Goal: Task Accomplishment & Management: Manage account settings

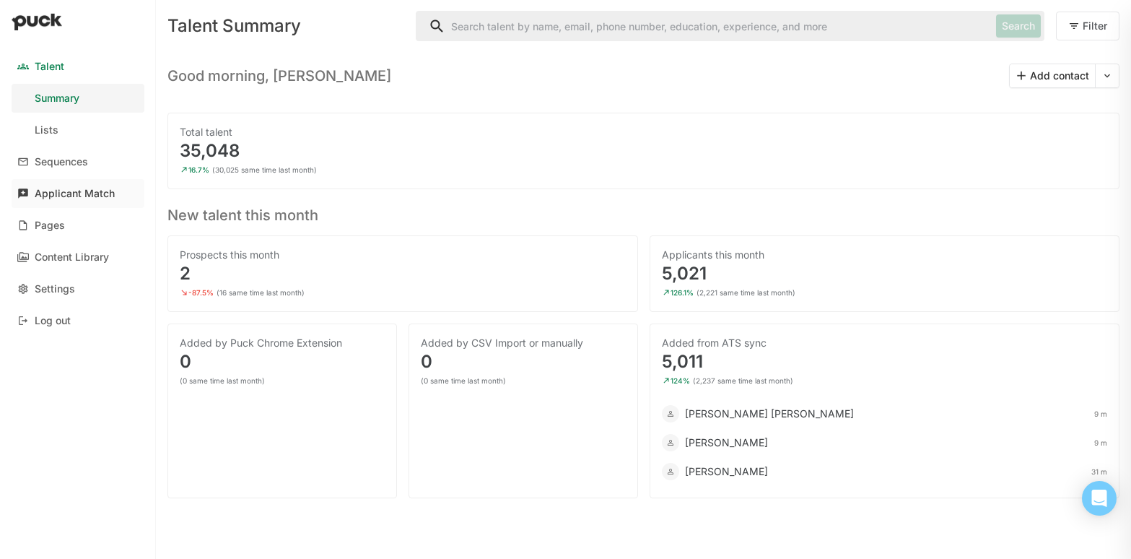
click at [75, 195] on div "Applicant Match" at bounding box center [75, 194] width 80 height 12
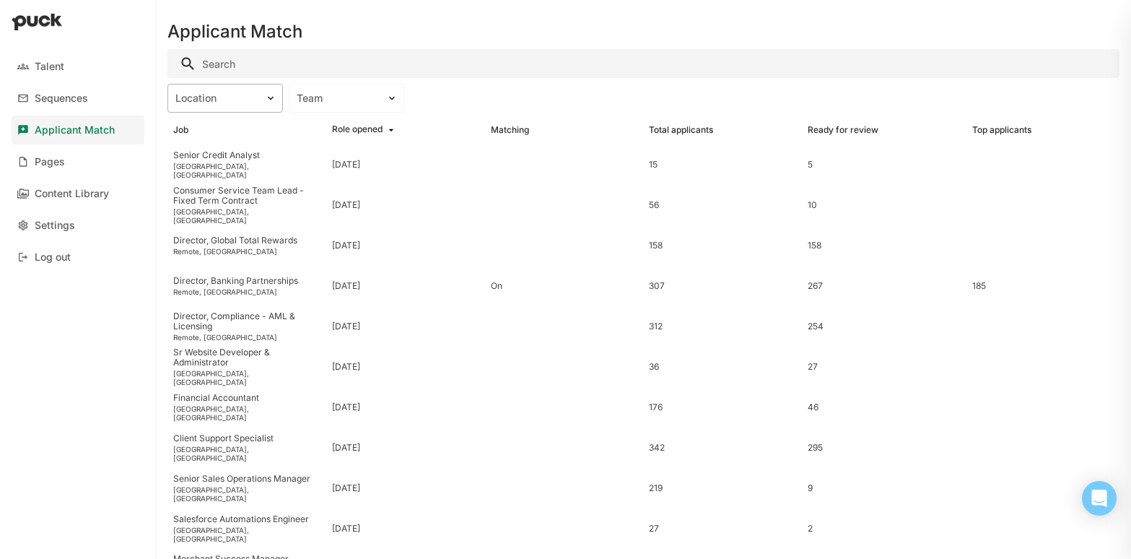
click at [251, 97] on div "Location" at bounding box center [216, 98] width 82 height 12
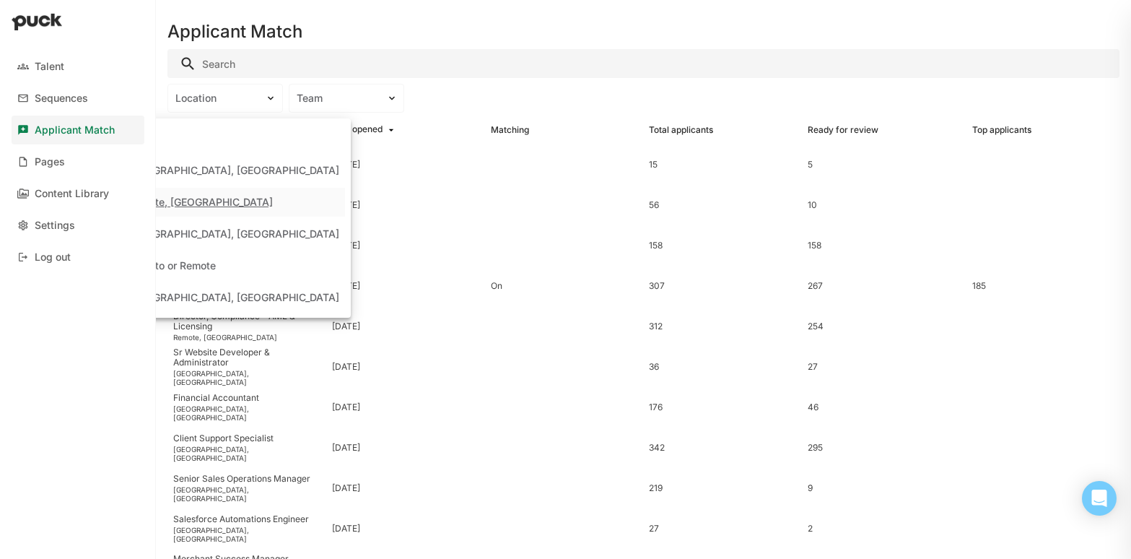
click at [219, 209] on div "Remote, [GEOGRAPHIC_DATA]" at bounding box center [225, 202] width 240 height 29
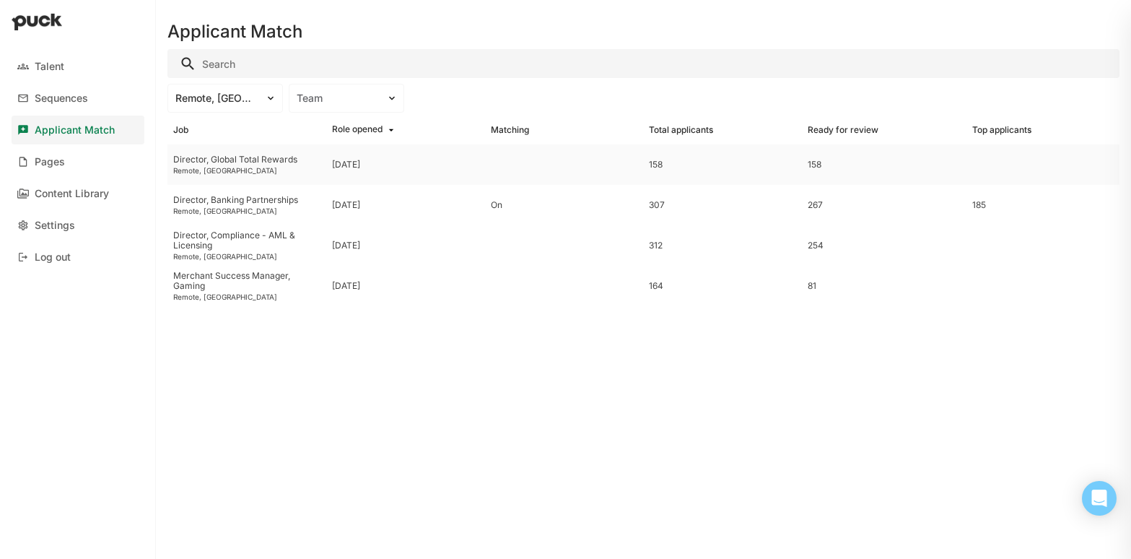
click at [231, 166] on div "Remote, [GEOGRAPHIC_DATA]" at bounding box center [246, 170] width 147 height 9
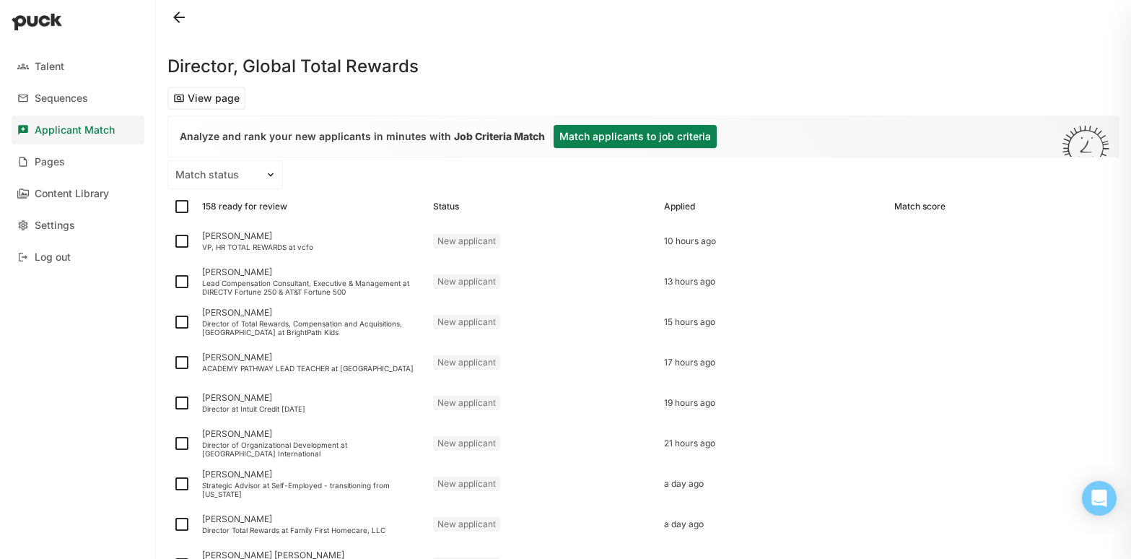
click at [652, 137] on button "Match applicants to job criteria" at bounding box center [635, 136] width 163 height 23
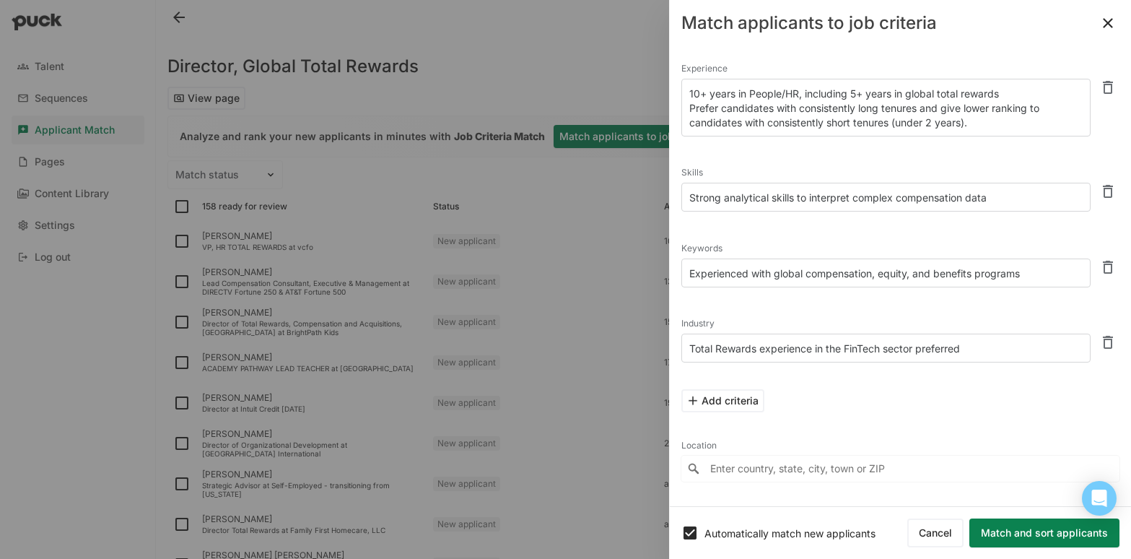
scroll to position [67, 0]
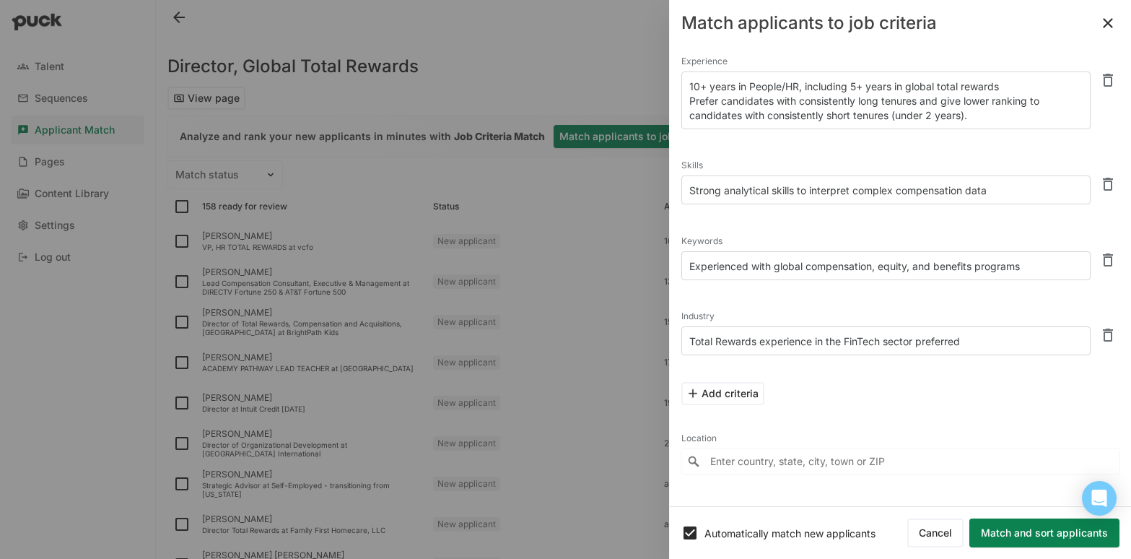
click at [726, 463] on input "Enter country, state, city, town or ZIP" at bounding box center [900, 461] width 438 height 26
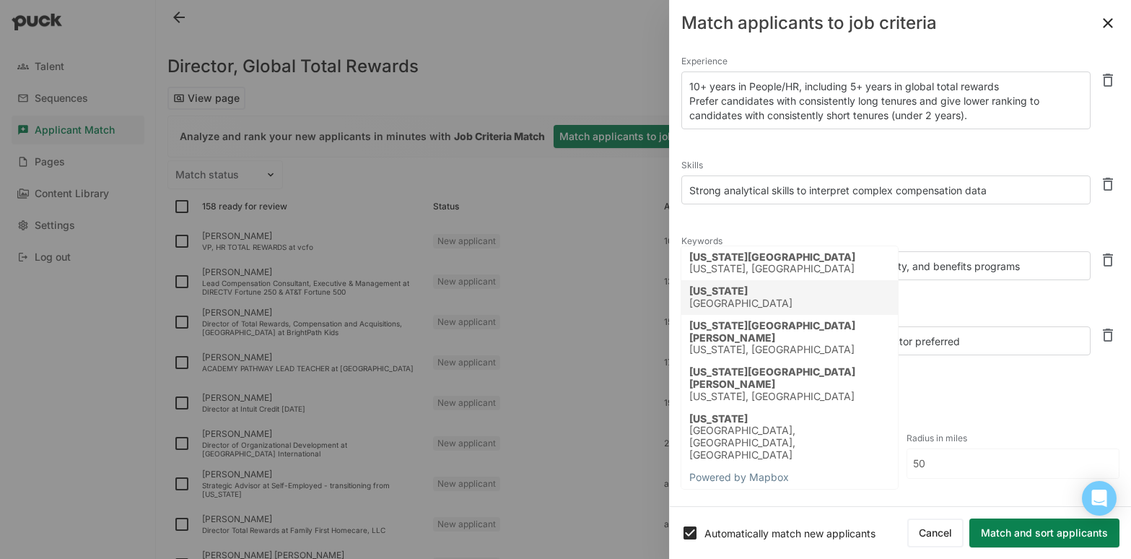
click at [754, 300] on div "[US_STATE] [GEOGRAPHIC_DATA]" at bounding box center [789, 297] width 217 height 35
type input "[US_STATE], [GEOGRAPHIC_DATA]"
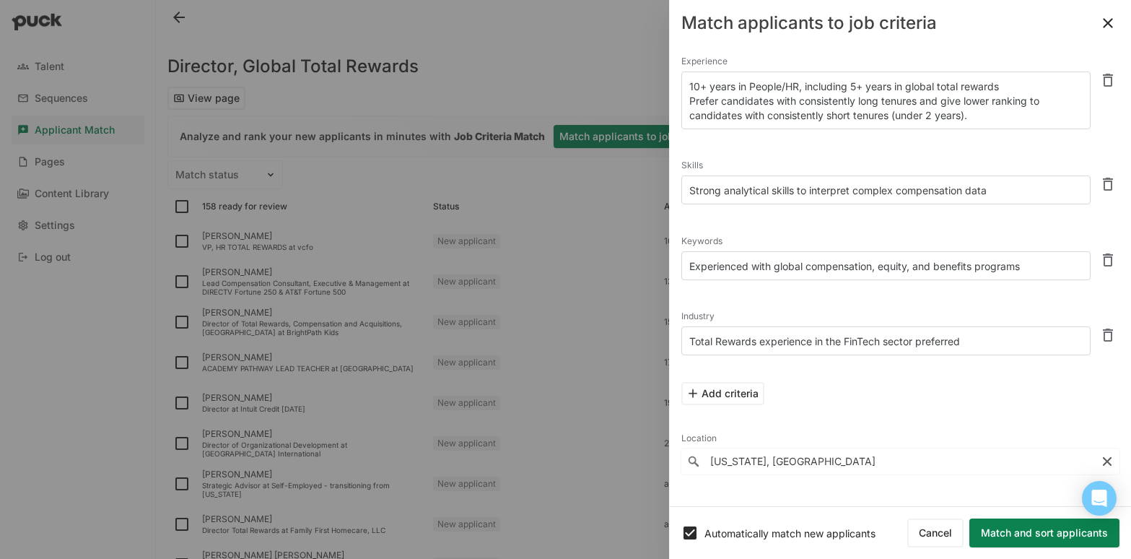
click at [1016, 531] on button "Match and sort applicants" at bounding box center [1044, 532] width 150 height 29
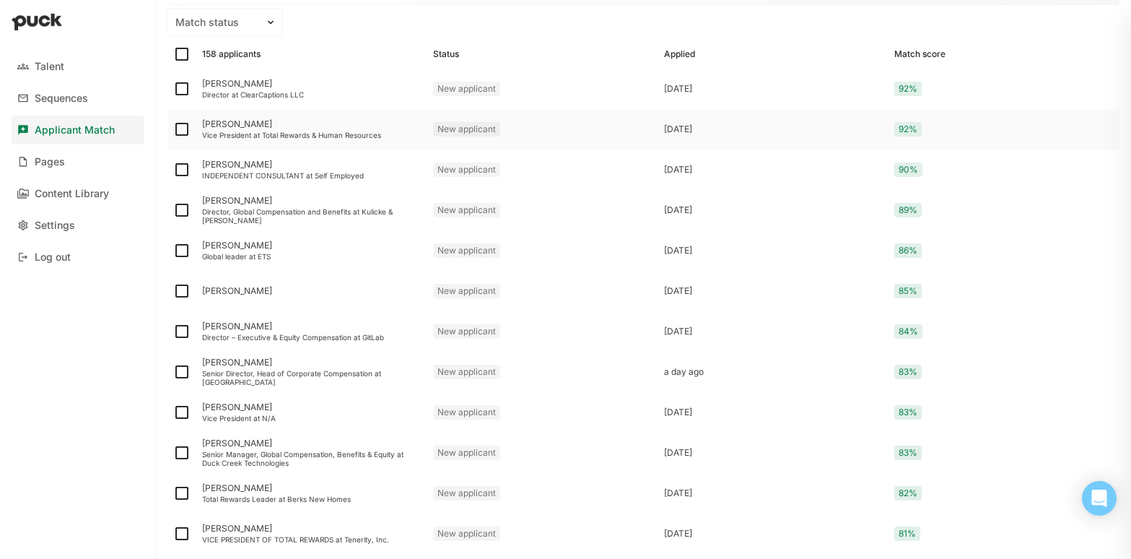
scroll to position [0, 0]
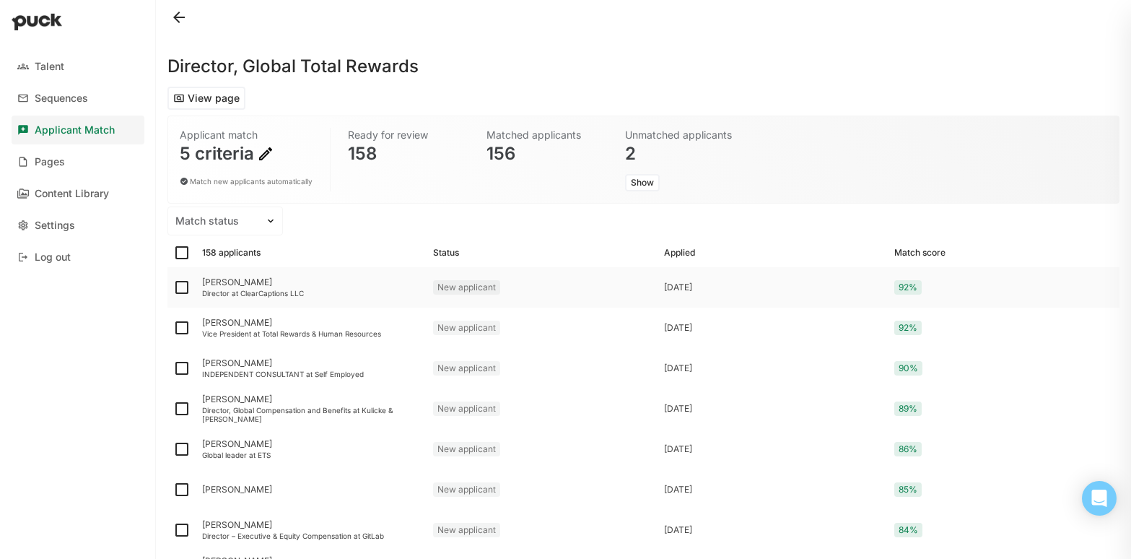
click at [223, 282] on div "[PERSON_NAME]" at bounding box center [311, 282] width 219 height 10
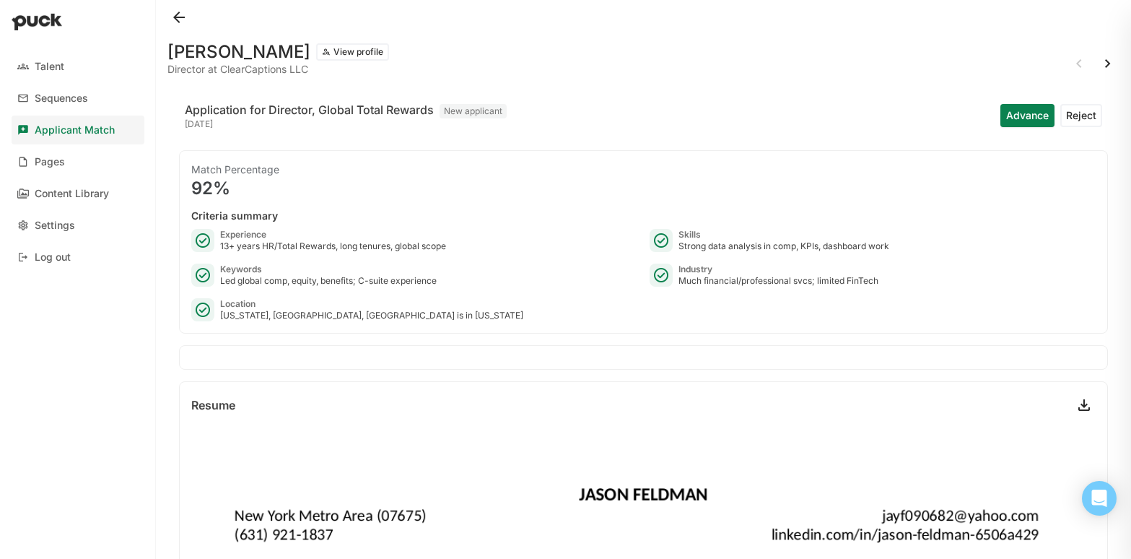
click at [1079, 116] on button "Reject" at bounding box center [1081, 115] width 42 height 23
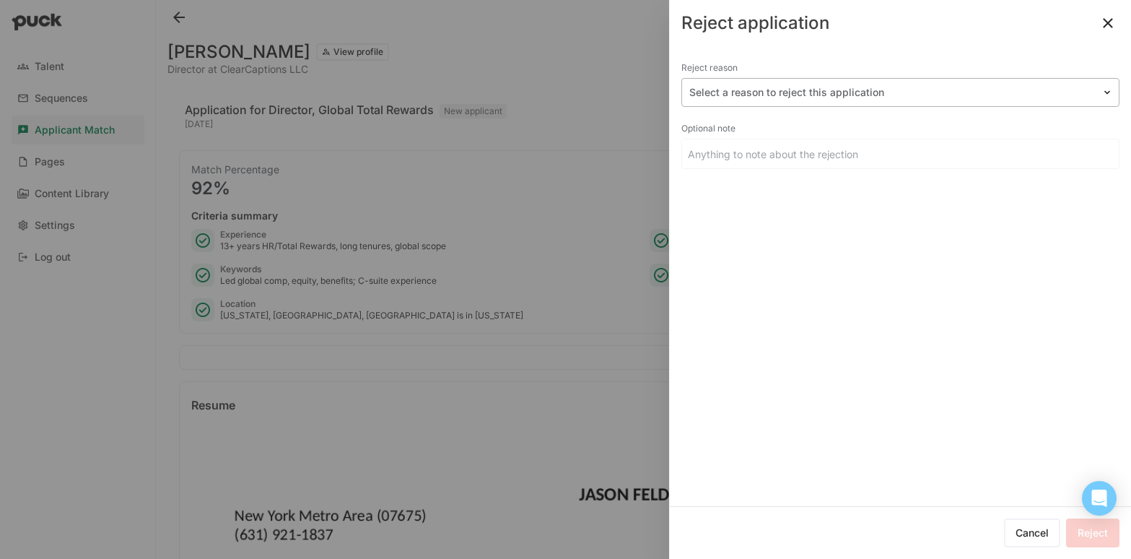
click at [764, 94] on div at bounding box center [891, 92] width 405 height 15
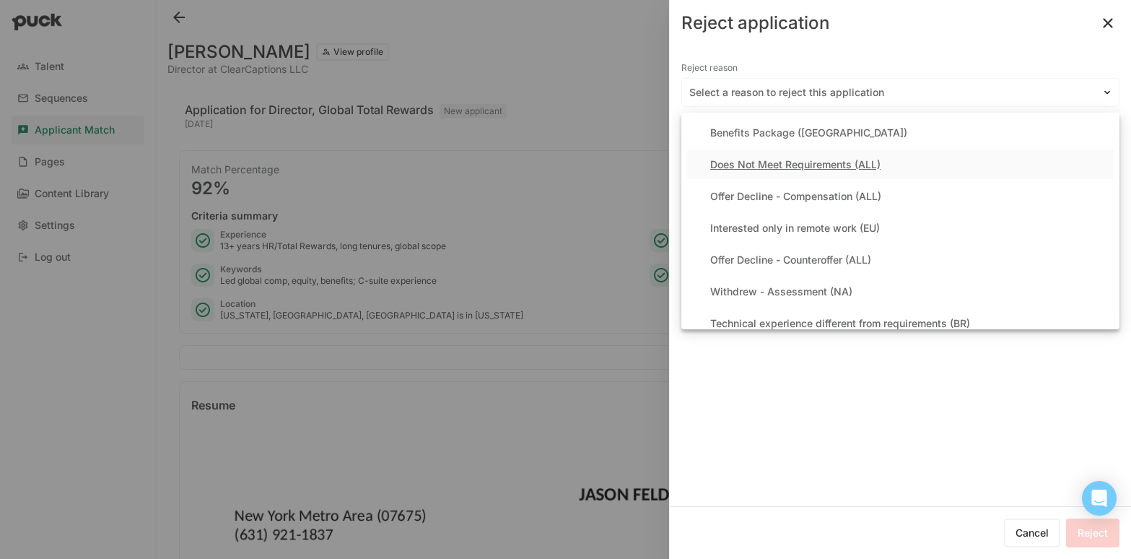
click at [754, 163] on div "Does Not Meet Requirements (ALL)" at bounding box center [795, 165] width 170 height 12
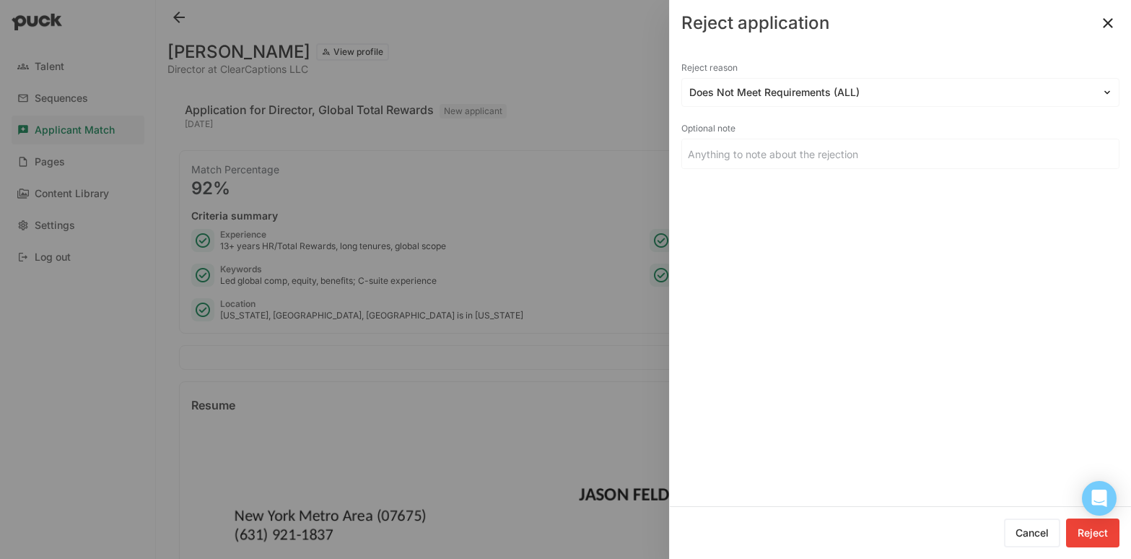
click at [1095, 532] on button "Reject" at bounding box center [1092, 532] width 53 height 29
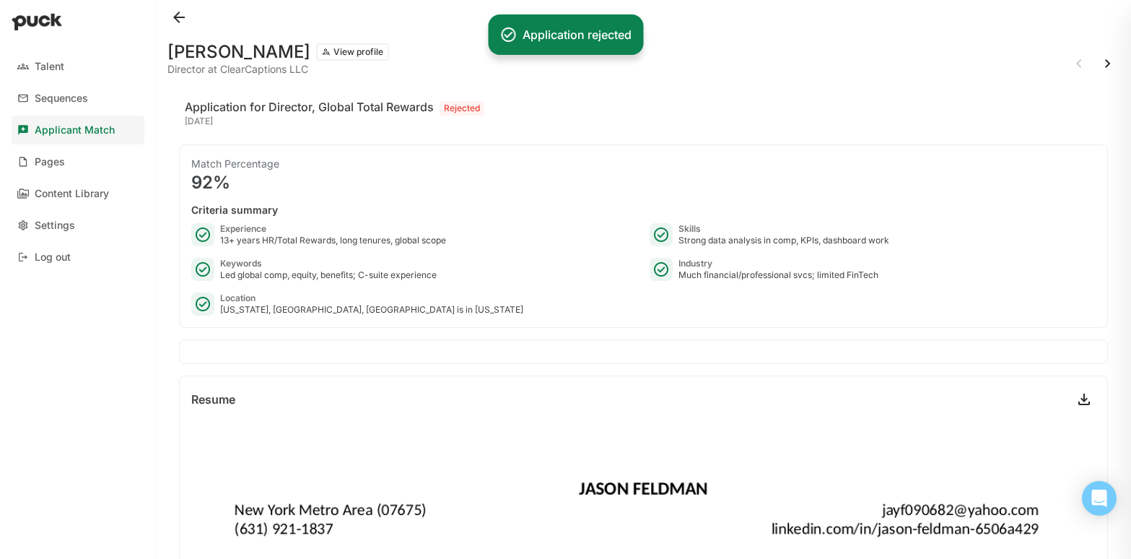
click at [1108, 61] on button at bounding box center [1107, 63] width 23 height 23
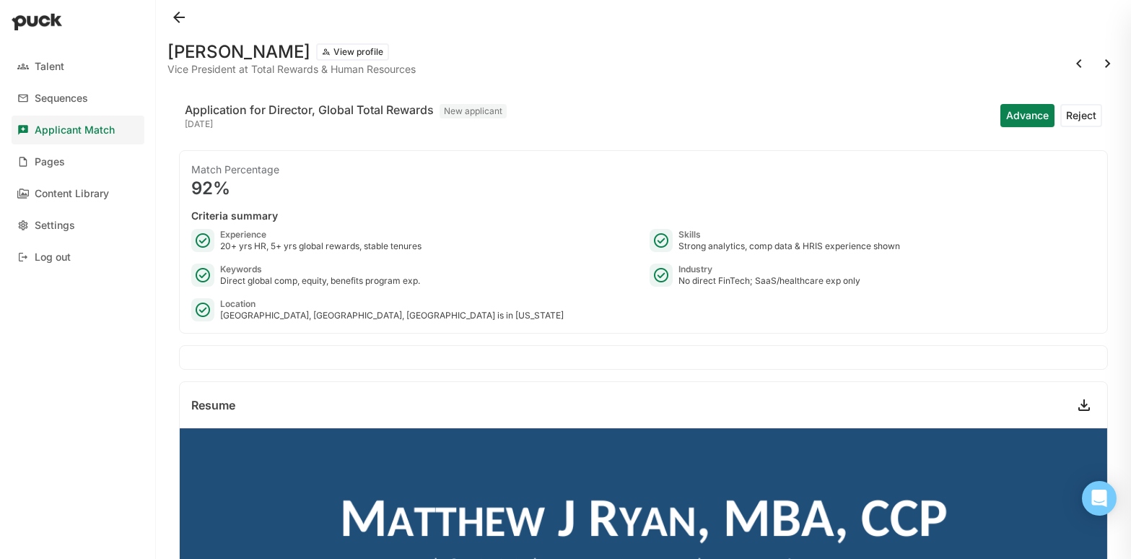
click at [1025, 115] on button "Advance" at bounding box center [1027, 115] width 54 height 23
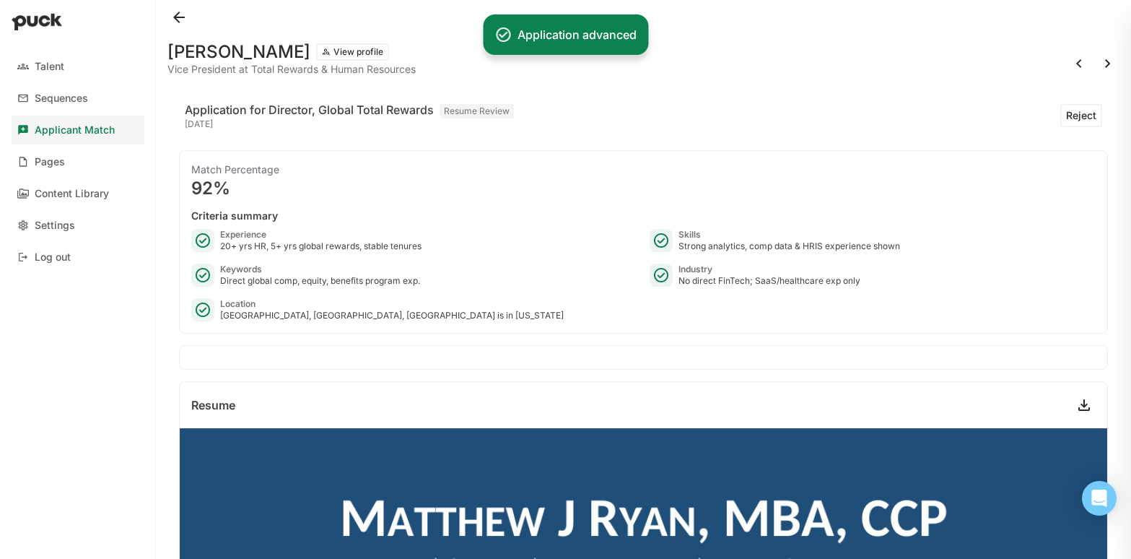
click at [1105, 63] on button at bounding box center [1107, 63] width 23 height 23
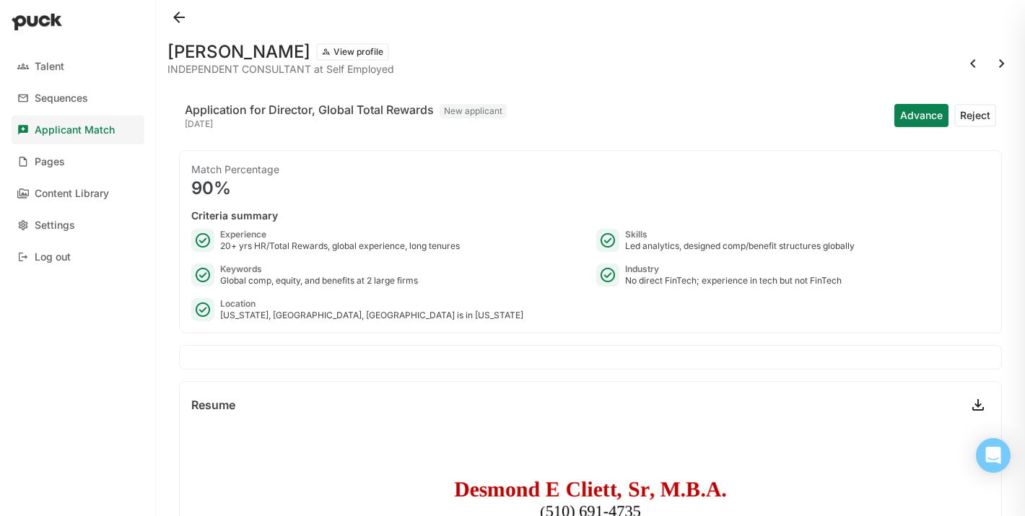
click at [977, 114] on button "Reject" at bounding box center [975, 115] width 42 height 23
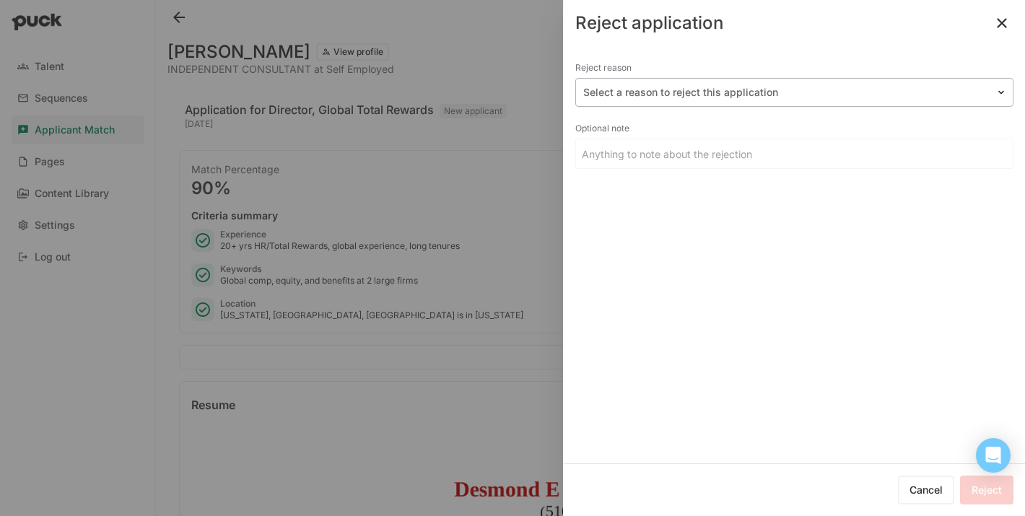
click at [761, 93] on div at bounding box center [785, 92] width 405 height 15
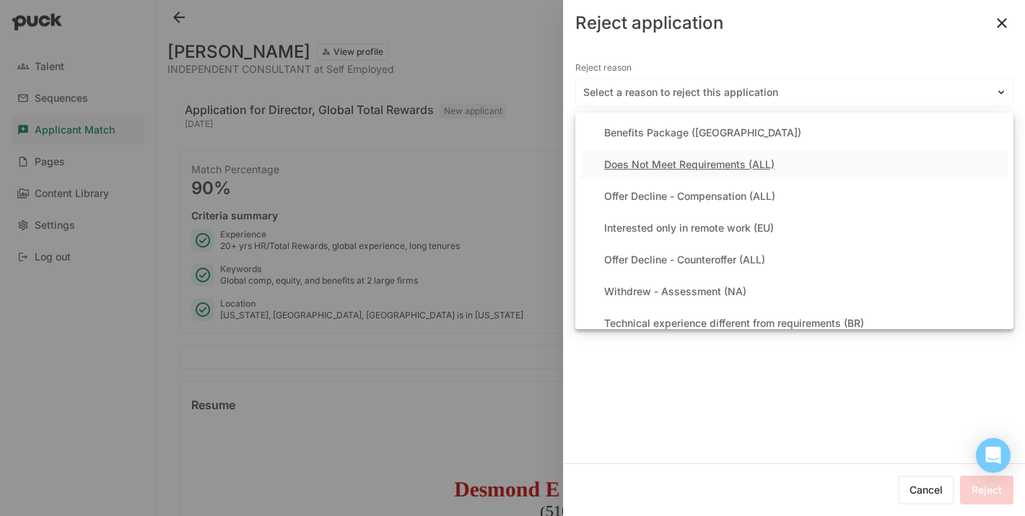
click at [669, 170] on div "Does Not Meet Requirements (ALL)" at bounding box center [689, 165] width 170 height 12
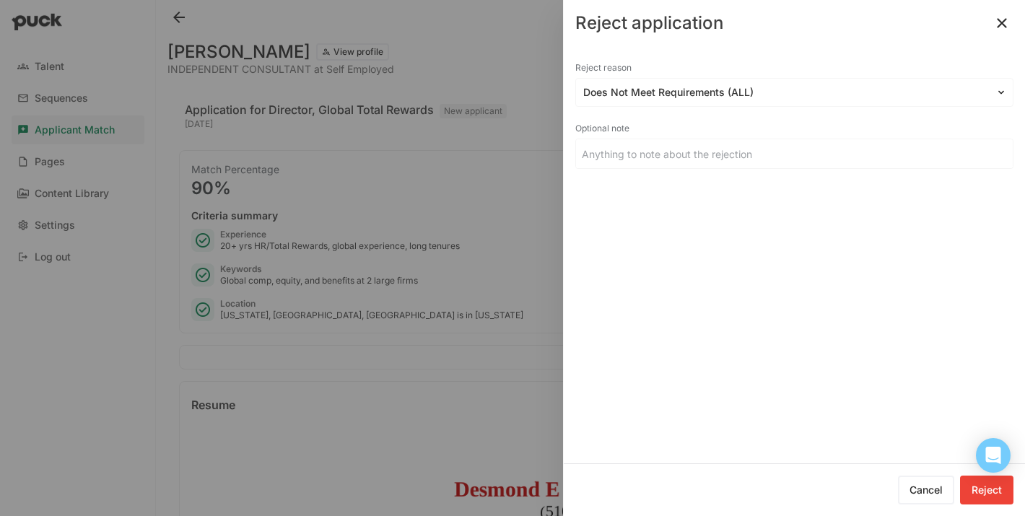
click at [987, 492] on button "Reject" at bounding box center [986, 490] width 53 height 29
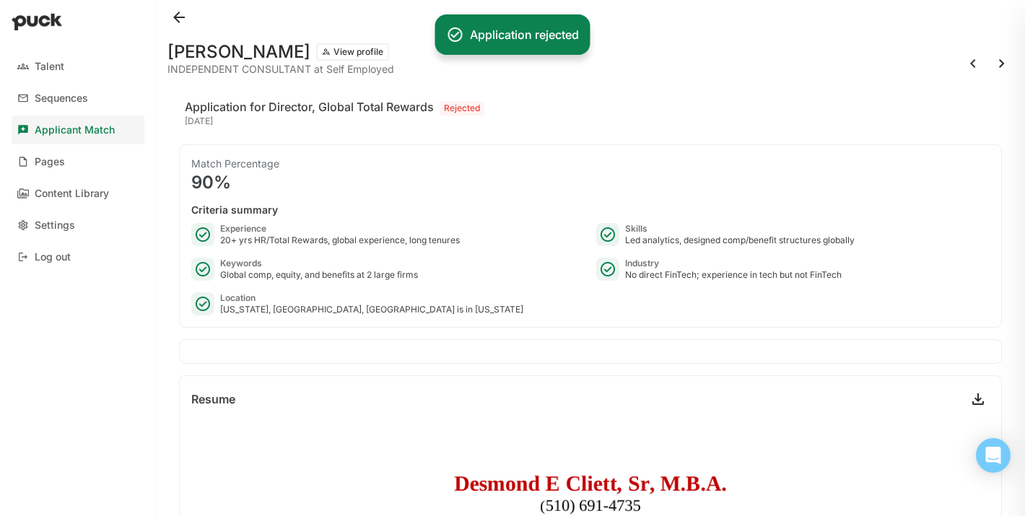
click at [998, 61] on button at bounding box center [1001, 63] width 23 height 23
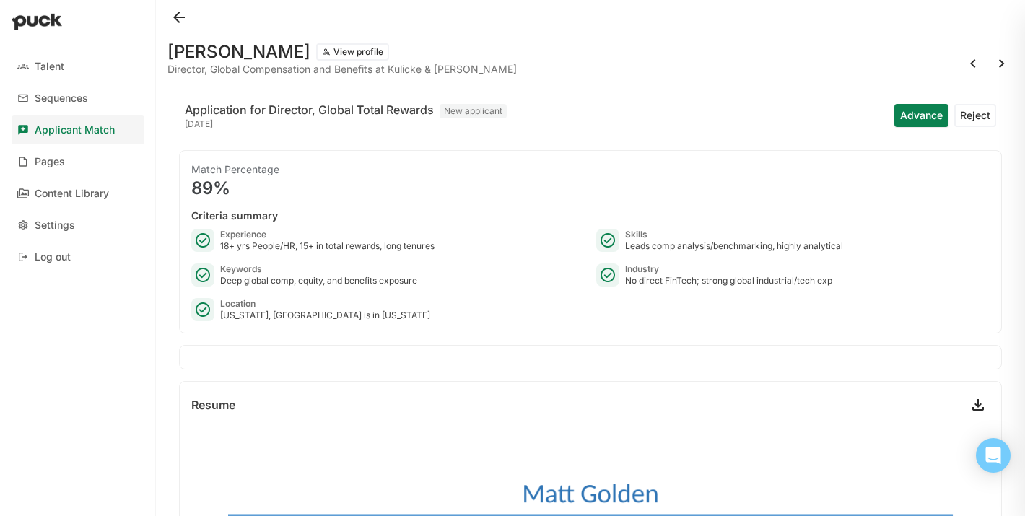
click at [922, 118] on button "Advance" at bounding box center [921, 115] width 54 height 23
click at [997, 65] on button at bounding box center [1001, 63] width 23 height 23
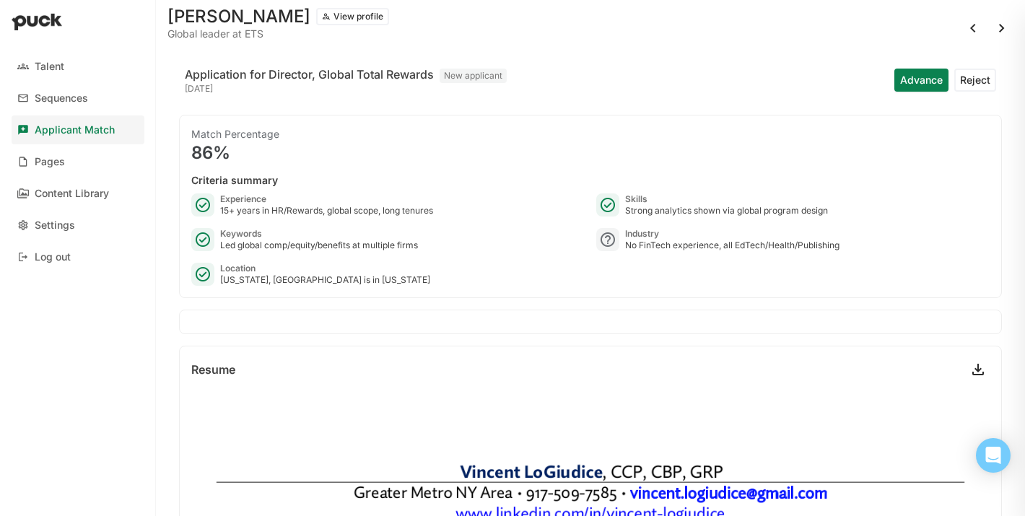
scroll to position [37, 0]
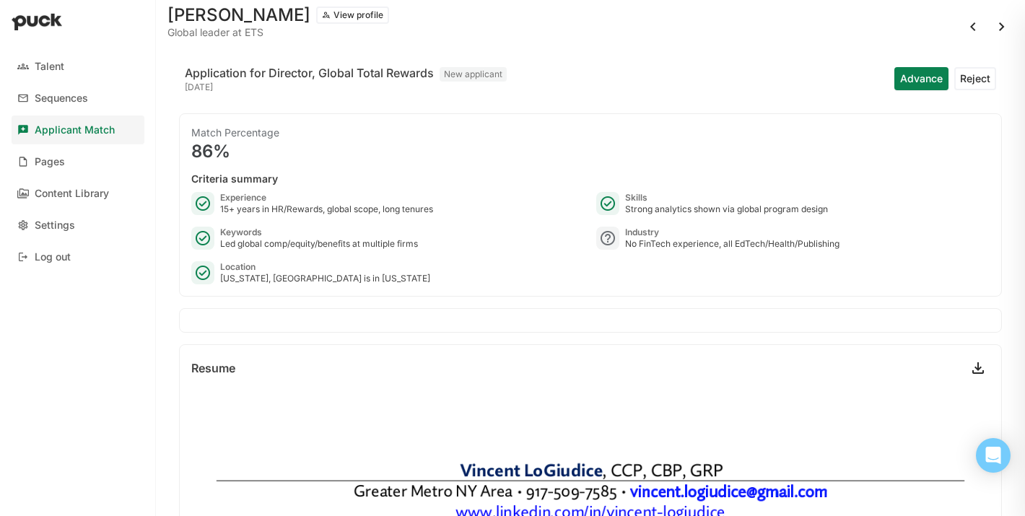
click at [922, 79] on button "Advance" at bounding box center [921, 78] width 54 height 23
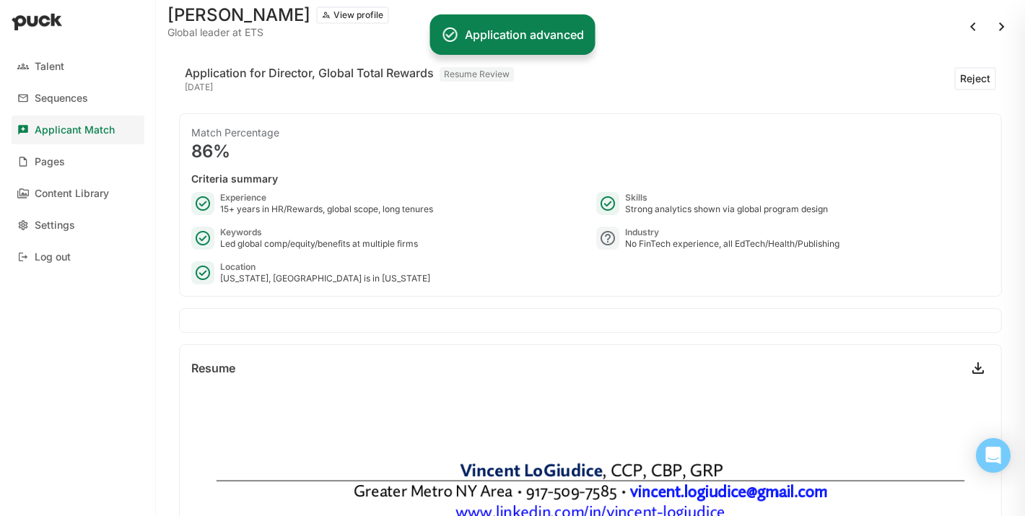
click at [1000, 27] on button at bounding box center [1001, 26] width 23 height 23
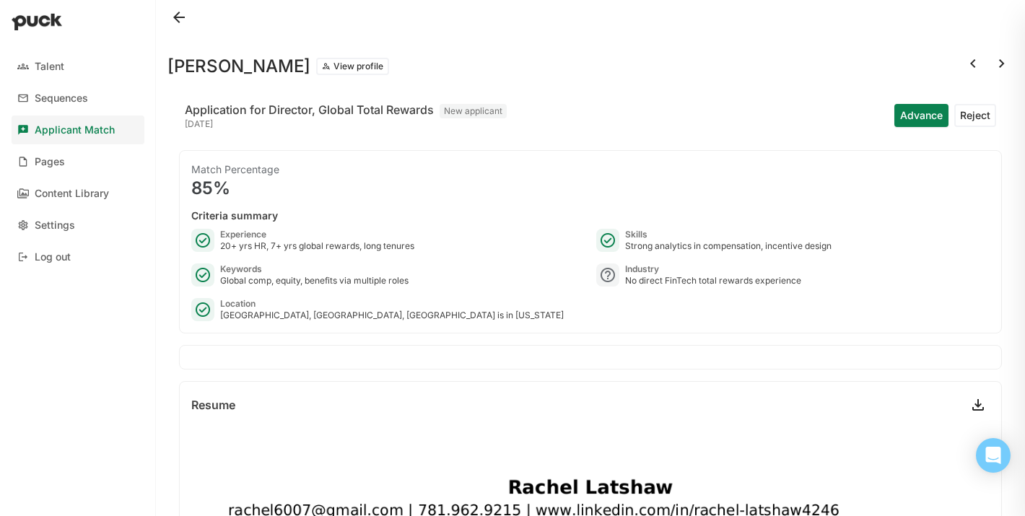
click at [974, 118] on button "Reject" at bounding box center [975, 115] width 42 height 23
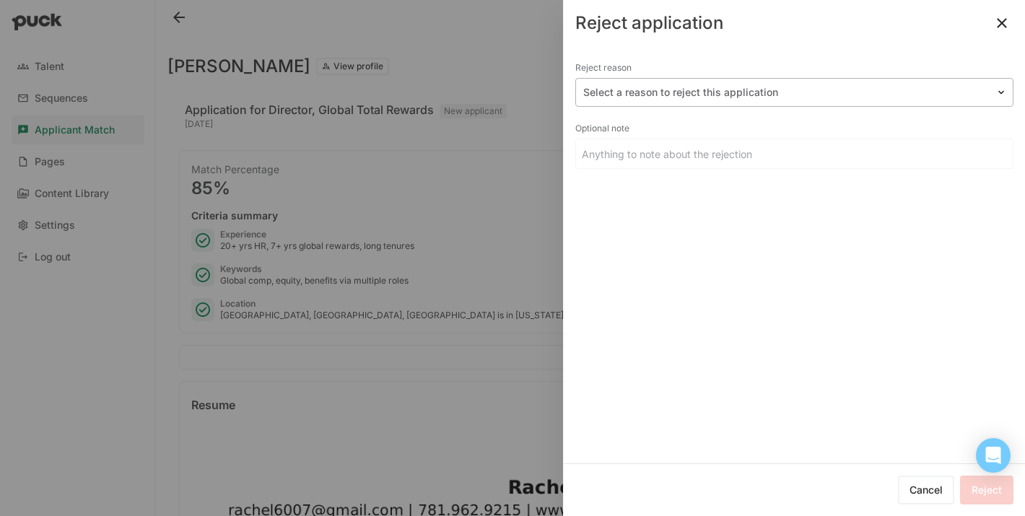
click at [705, 95] on div at bounding box center [785, 92] width 405 height 15
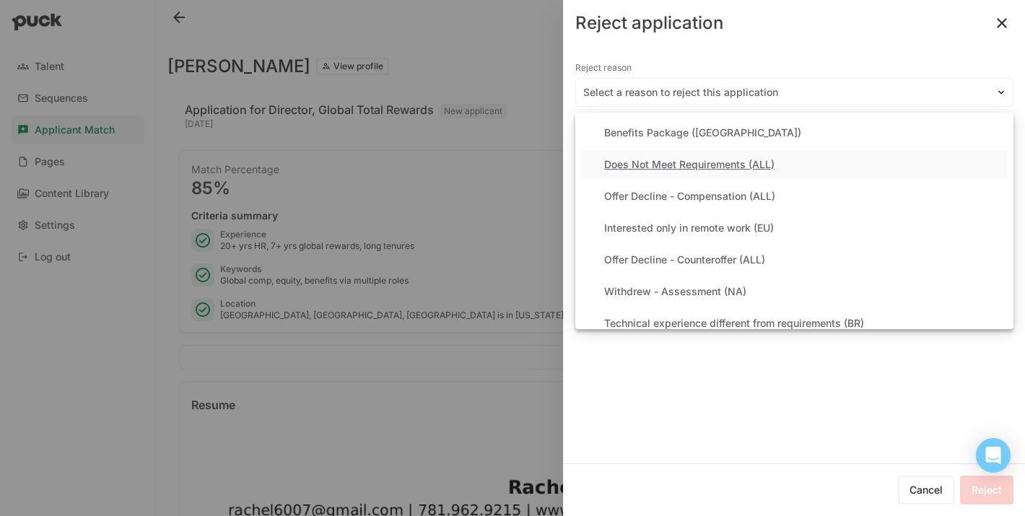
click at [672, 167] on div "Does Not Meet Requirements (ALL)" at bounding box center [689, 165] width 170 height 12
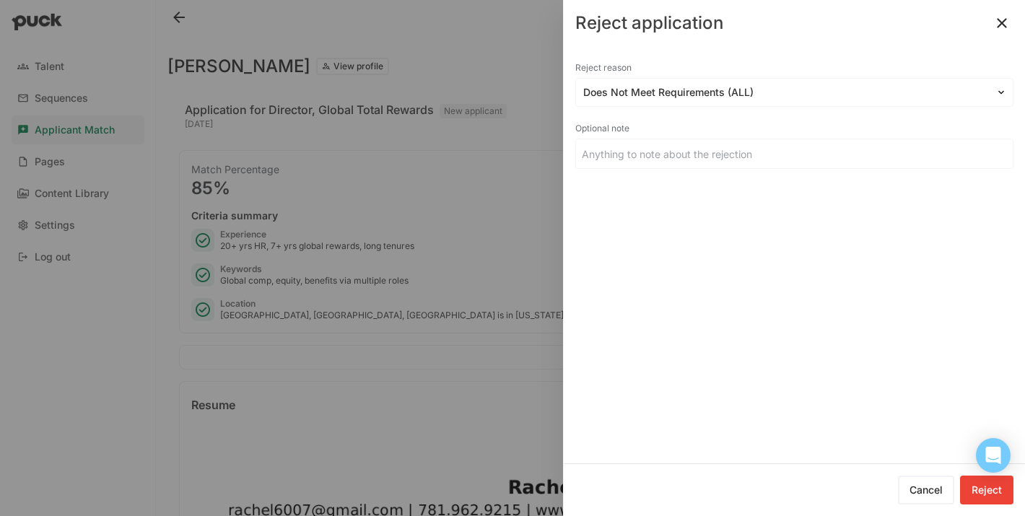
click at [982, 493] on button "Reject" at bounding box center [986, 490] width 53 height 29
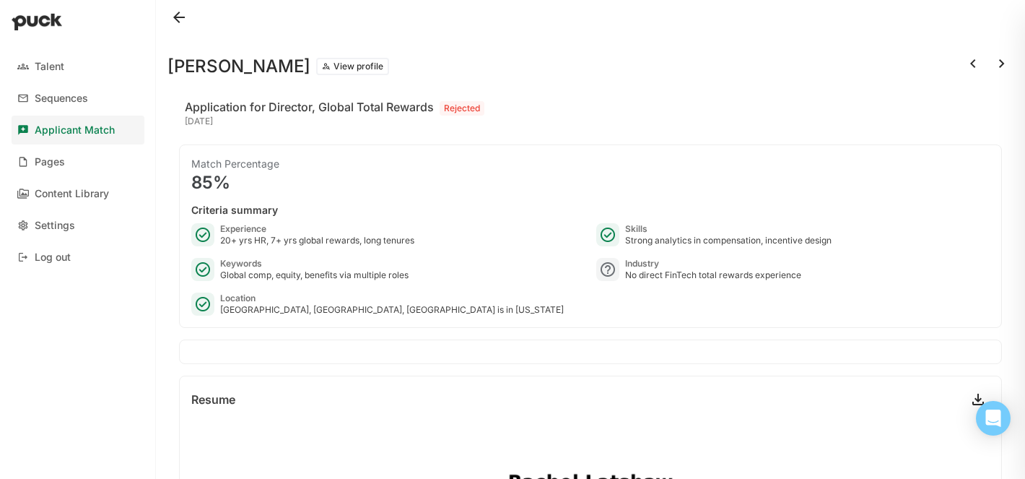
click at [1003, 64] on button at bounding box center [1001, 63] width 23 height 23
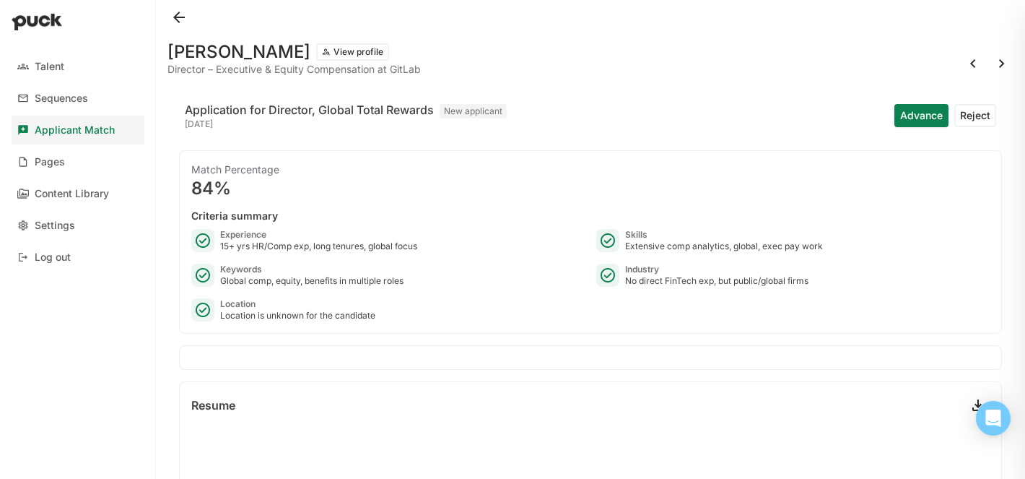
click at [977, 116] on button "Reject" at bounding box center [975, 115] width 42 height 23
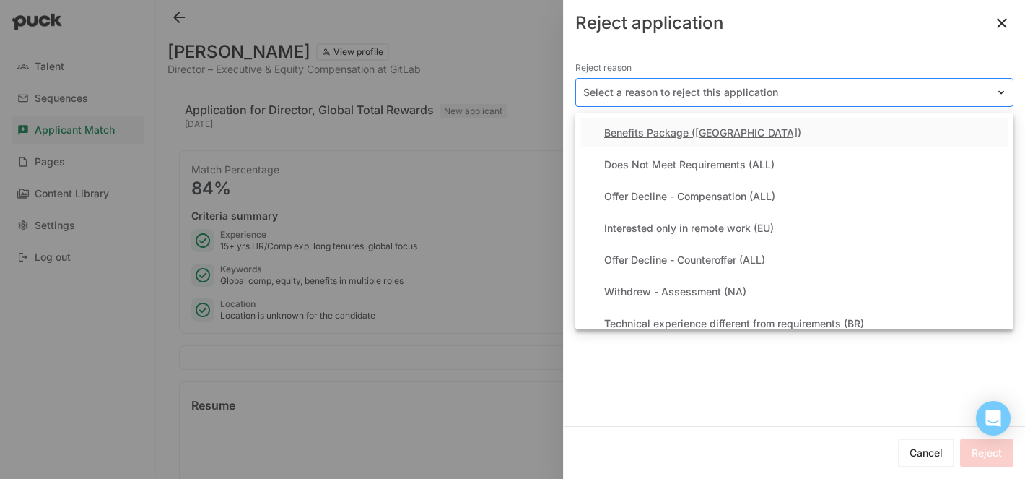
click at [660, 93] on div at bounding box center [785, 92] width 405 height 15
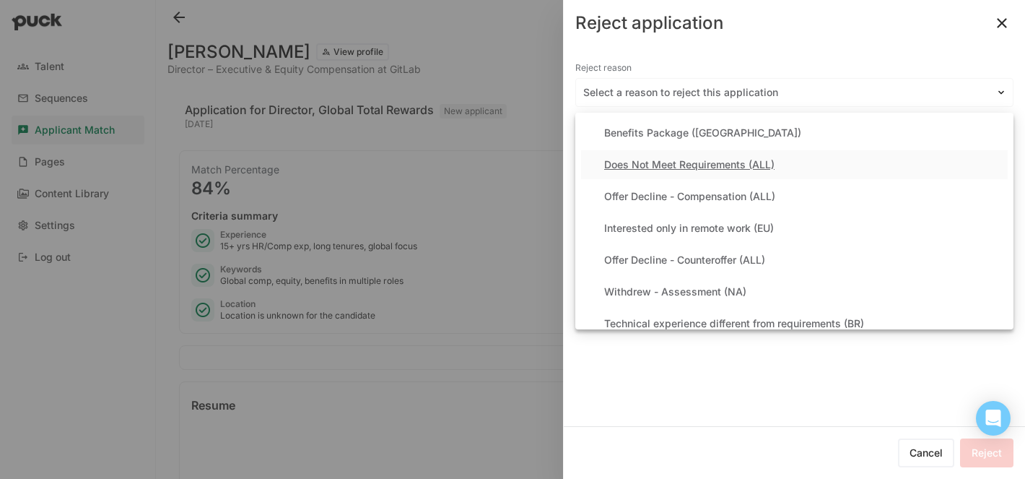
click at [658, 170] on div "Does Not Meet Requirements (ALL)" at bounding box center [689, 165] width 170 height 12
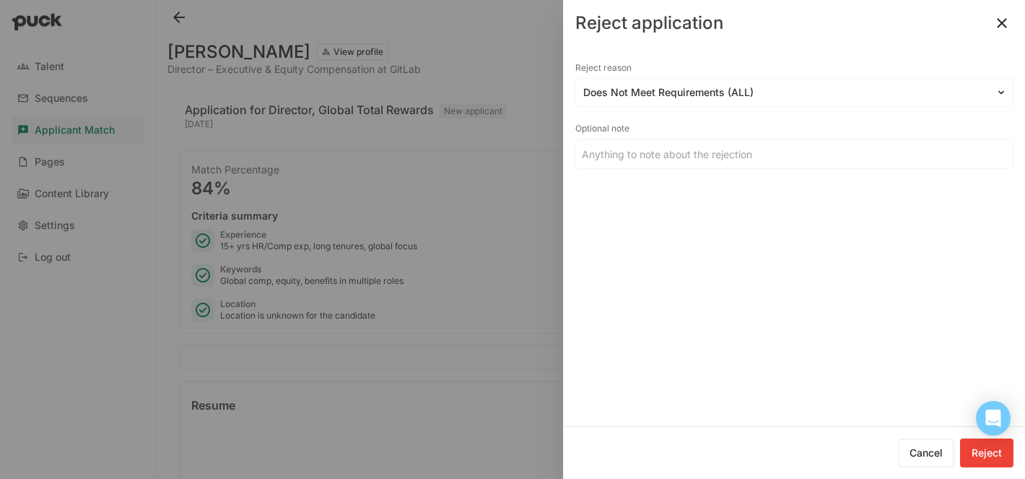
click at [995, 453] on button "Reject" at bounding box center [986, 452] width 53 height 29
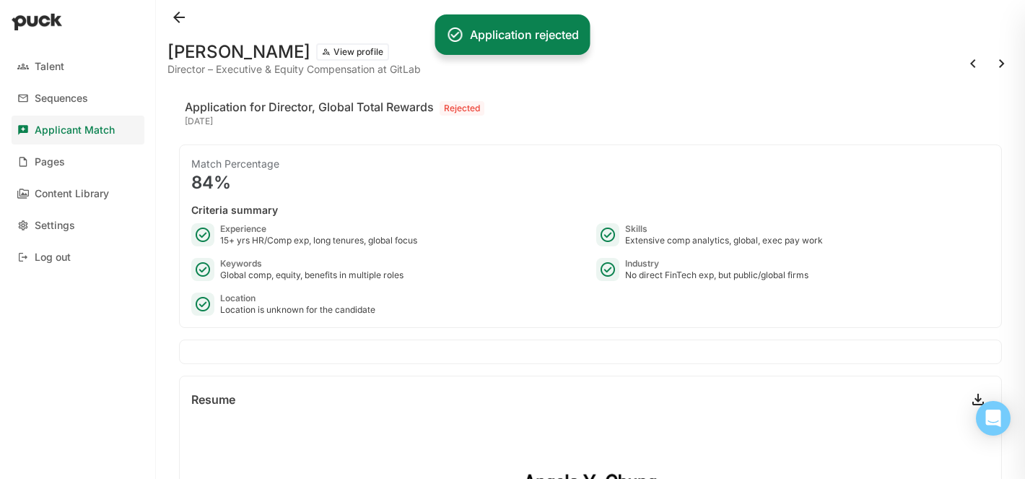
click at [997, 61] on button at bounding box center [1001, 63] width 23 height 23
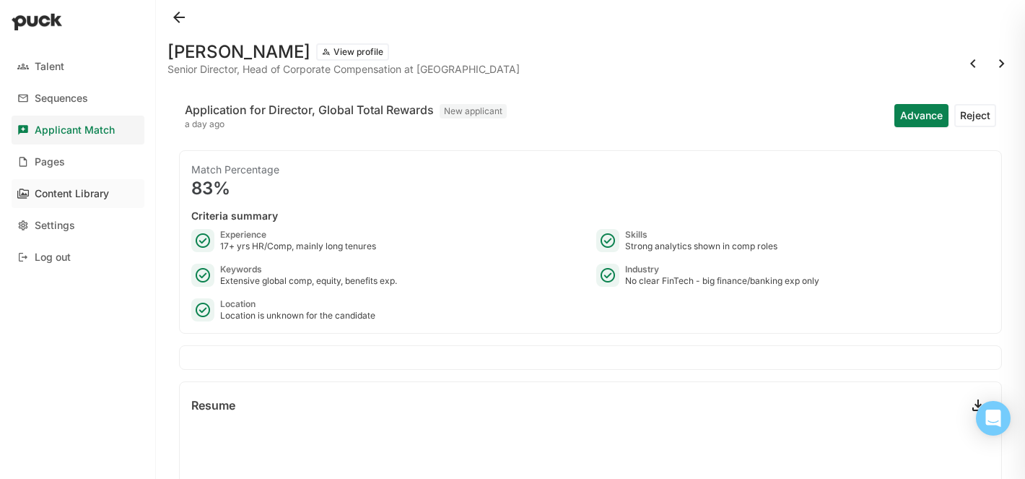
click at [67, 188] on div "Content Library" at bounding box center [72, 194] width 74 height 12
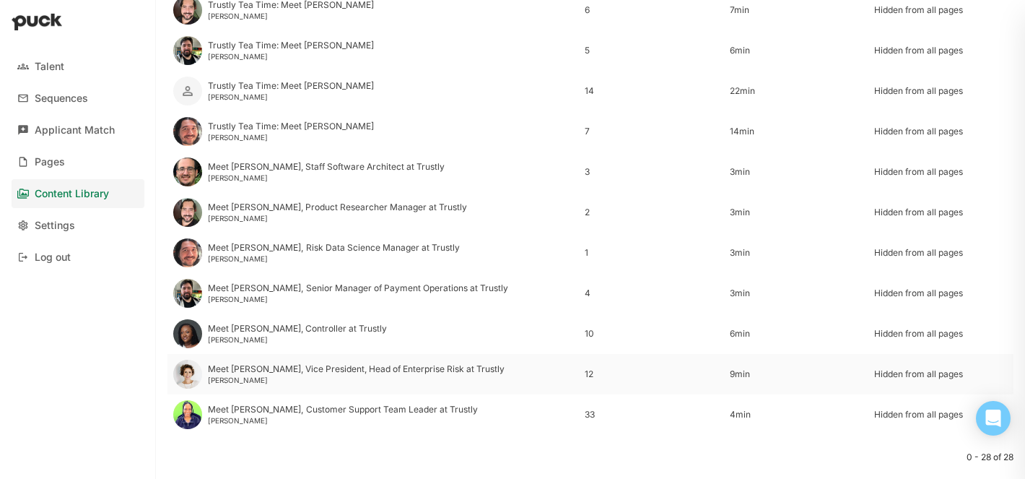
scroll to position [878, 0]
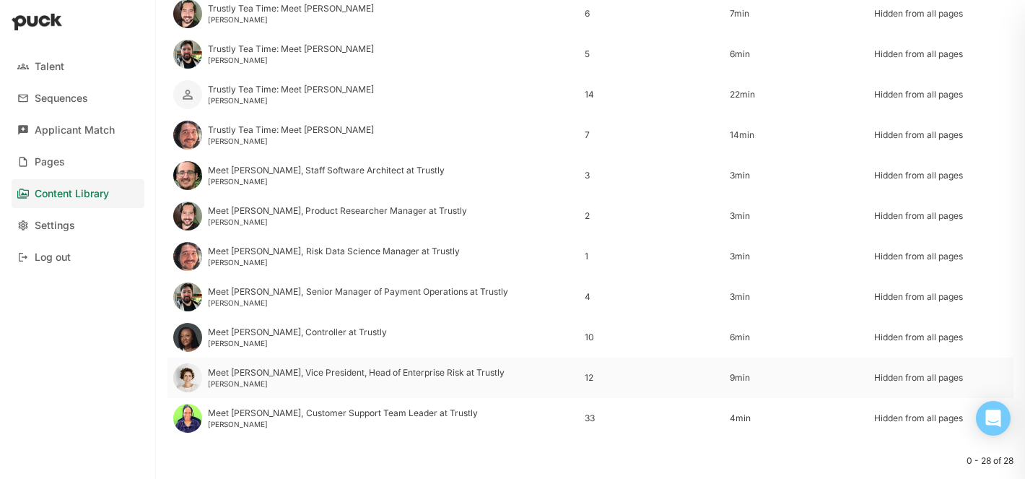
click at [188, 373] on img at bounding box center [187, 377] width 29 height 29
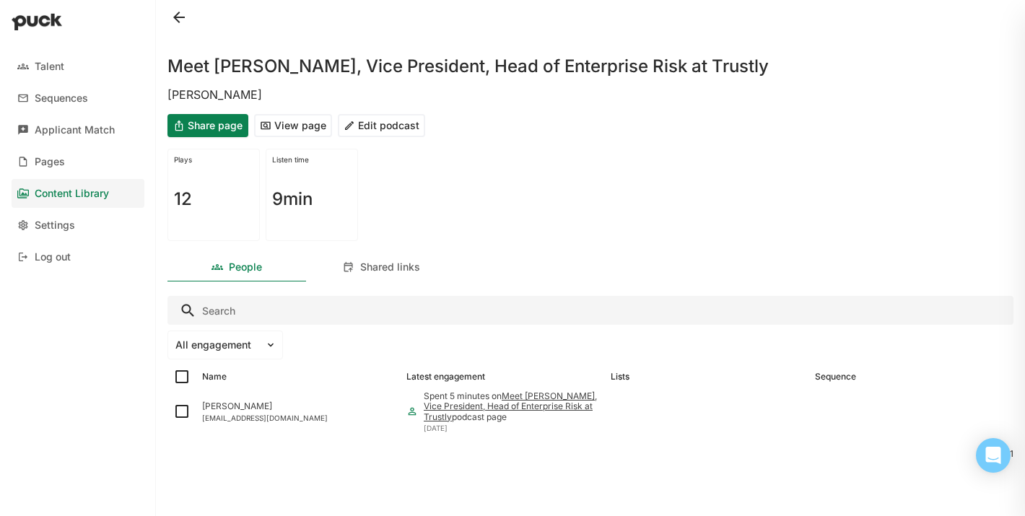
click at [392, 124] on button "Edit podcast" at bounding box center [381, 125] width 87 height 23
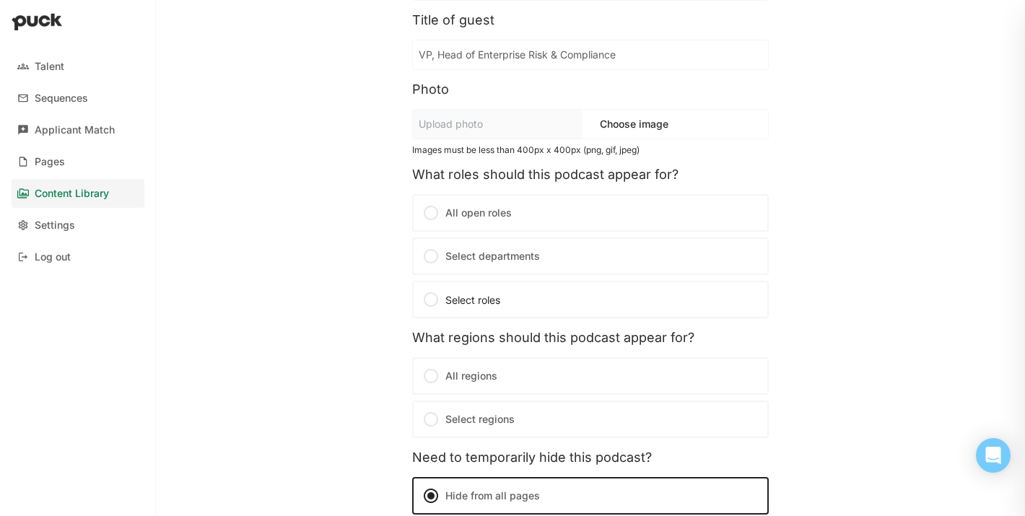
scroll to position [211, 0]
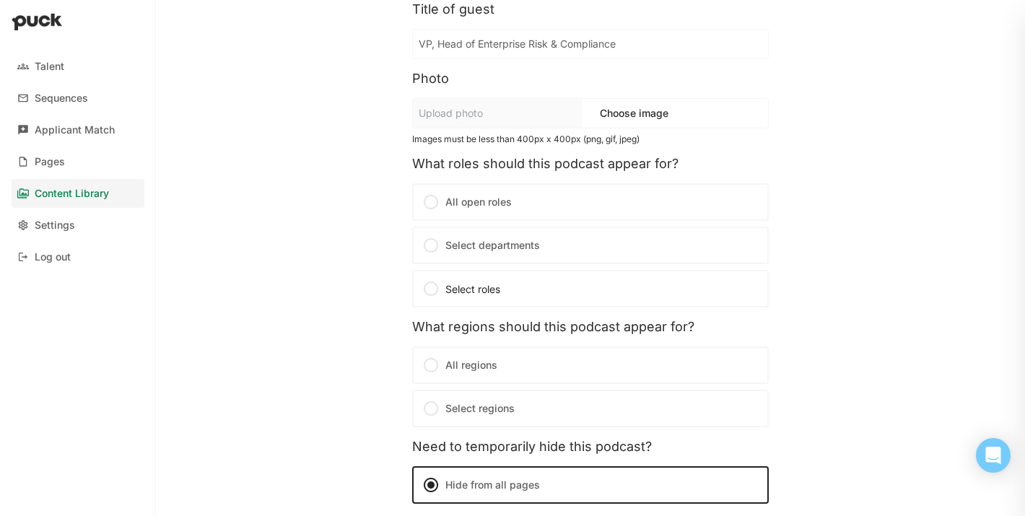
click at [448, 248] on label "Select departments" at bounding box center [590, 246] width 357 height 38
click at [0, 0] on input "Select departments" at bounding box center [0, 0] width 0 height 0
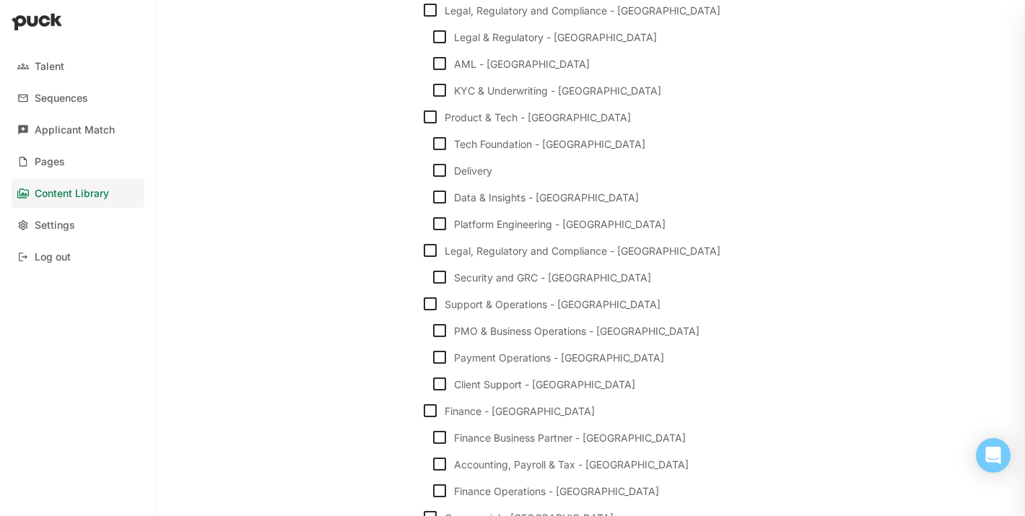
scroll to position [1908, 0]
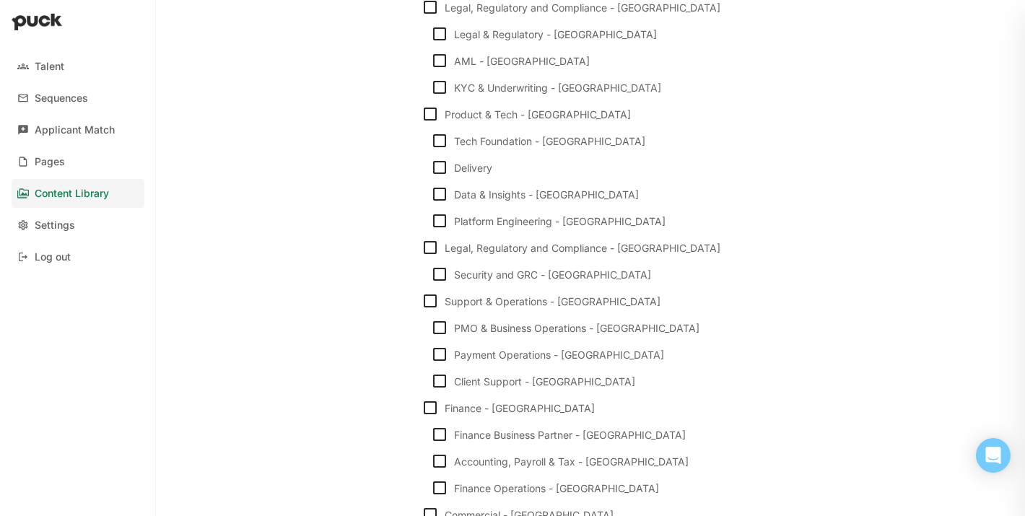
click at [429, 239] on img at bounding box center [430, 247] width 17 height 17
click at [422, 248] on input "Legal, Regulatory and Compliance - [GEOGRAPHIC_DATA]" at bounding box center [421, 248] width 1 height 1
checkbox input "true"
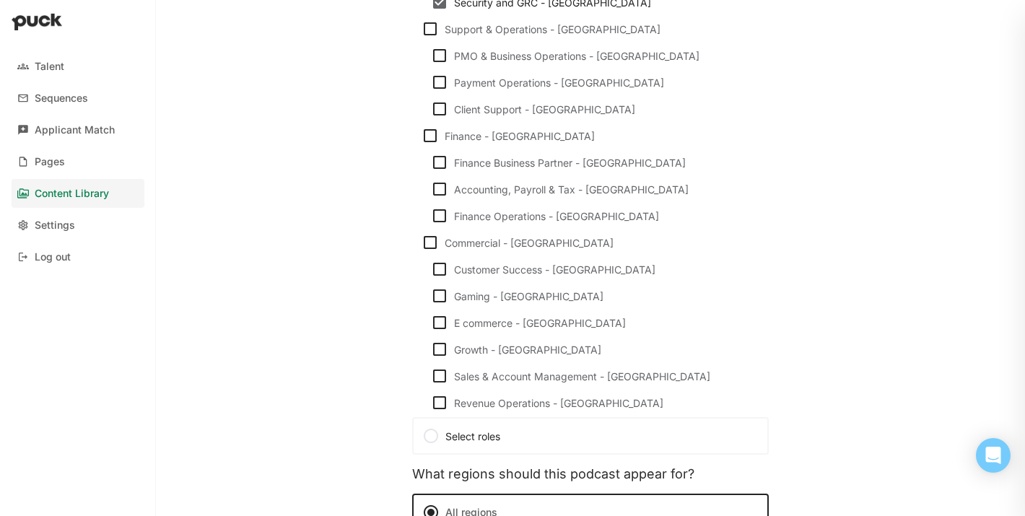
scroll to position [2118, 0]
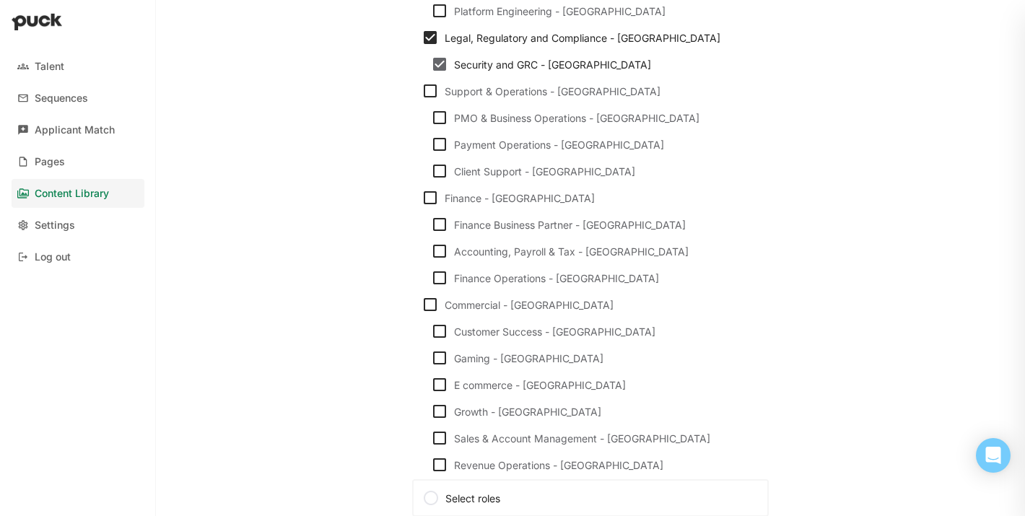
click at [429, 30] on img at bounding box center [430, 37] width 17 height 17
click at [422, 38] on input "Legal, Regulatory and Compliance - [GEOGRAPHIC_DATA]" at bounding box center [421, 38] width 1 height 1
checkbox input "false"
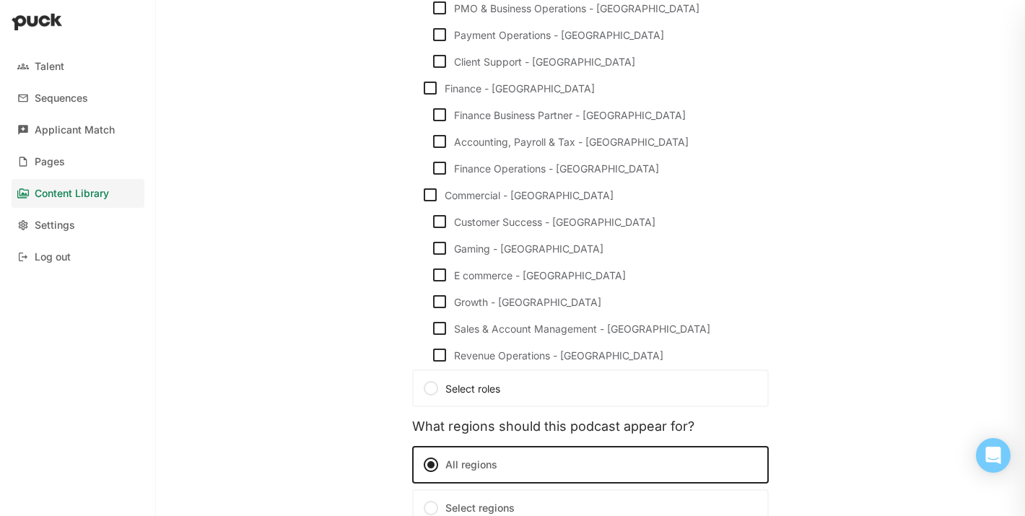
click at [430, 385] on div at bounding box center [430, 388] width 17 height 17
click at [0, 0] on input "Select roles" at bounding box center [0, 0] width 0 height 0
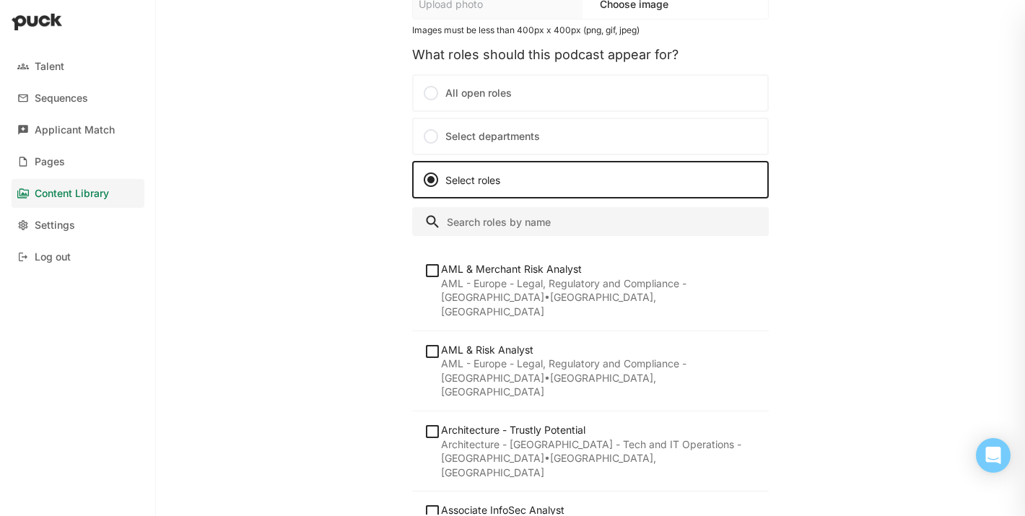
scroll to position [322, 0]
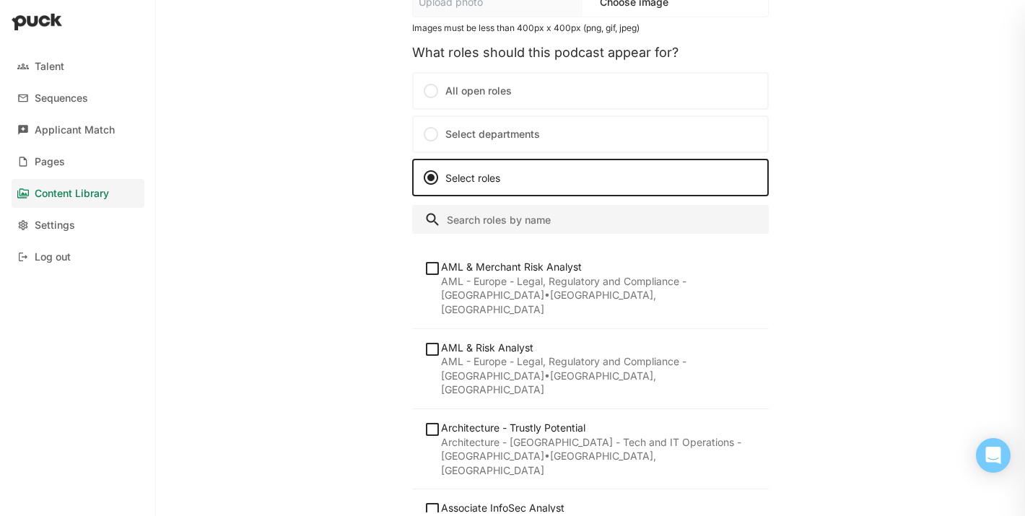
click at [465, 218] on input "Search" at bounding box center [590, 219] width 357 height 29
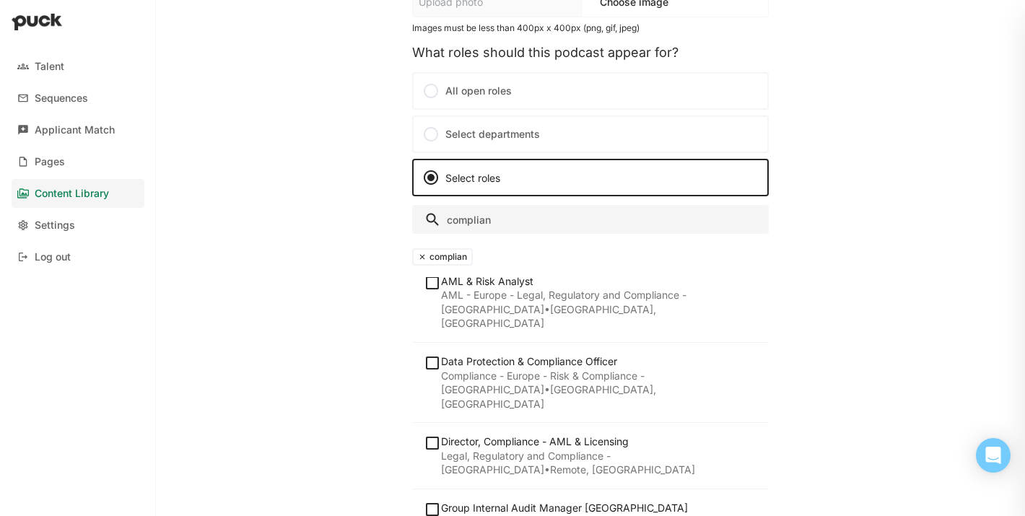
scroll to position [97, 0]
type input "complian"
click at [427, 433] on img at bounding box center [432, 441] width 17 height 17
click at [424, 442] on input "checkbox" at bounding box center [423, 442] width 1 height 1
checkbox input "true"
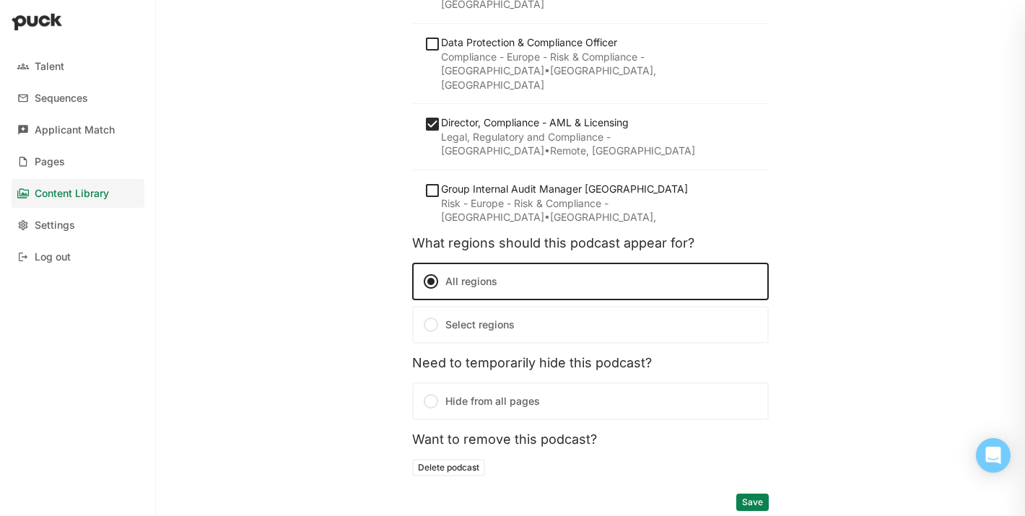
scroll to position [640, 0]
click at [437, 336] on label "Select regions" at bounding box center [590, 324] width 357 height 38
click at [0, 0] on input "Select regions" at bounding box center [0, 0] width 0 height 0
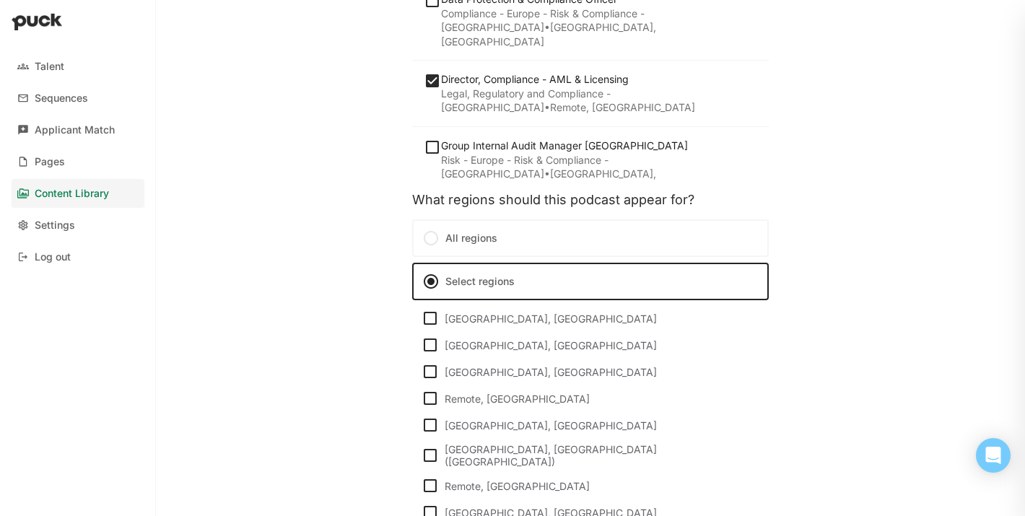
scroll to position [684, 0]
click at [470, 422] on div "[GEOGRAPHIC_DATA], [GEOGRAPHIC_DATA]" at bounding box center [599, 424] width 309 height 12
click at [422, 424] on input "[GEOGRAPHIC_DATA], [GEOGRAPHIC_DATA]" at bounding box center [421, 424] width 1 height 1
checkbox input "true"
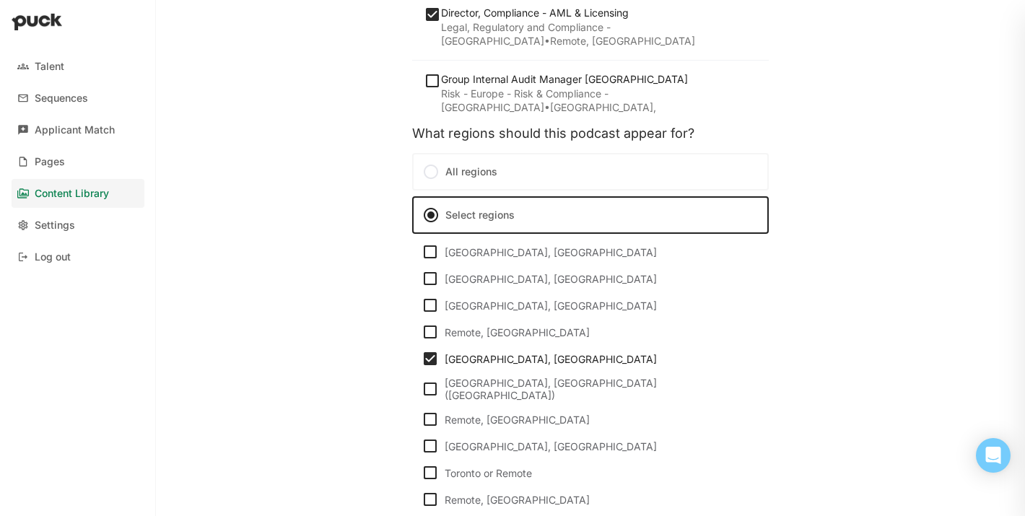
click at [469, 414] on div "Remote, [GEOGRAPHIC_DATA]" at bounding box center [599, 420] width 309 height 12
click at [422, 419] on input "Remote, [GEOGRAPHIC_DATA]" at bounding box center [421, 419] width 1 height 1
checkbox input "true"
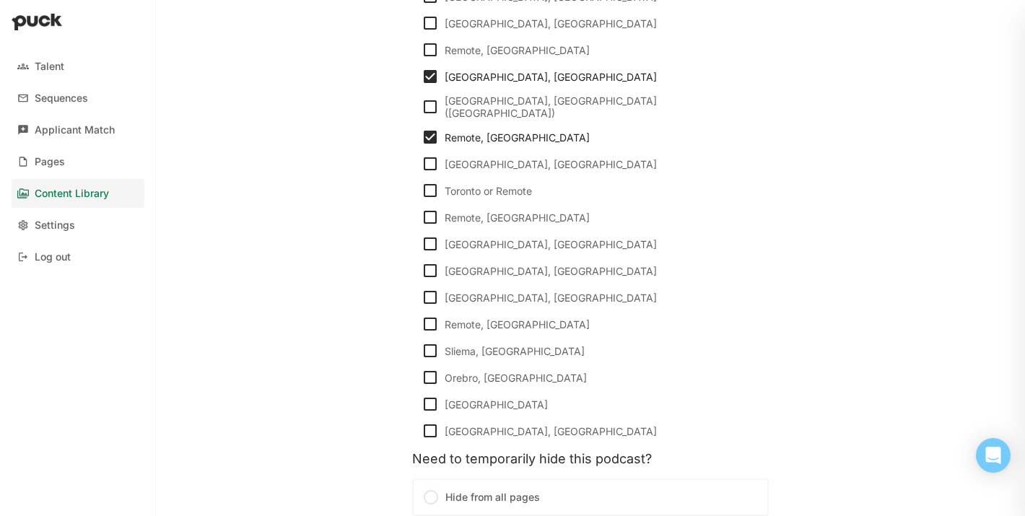
scroll to position [1121, 0]
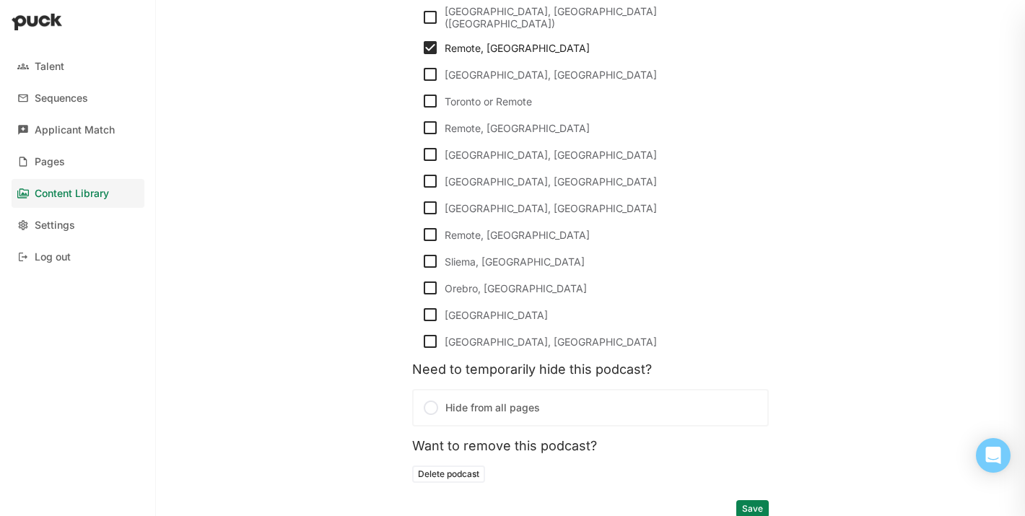
click at [748, 500] on button "Save" at bounding box center [752, 508] width 32 height 17
